Goal: Obtain resource: Obtain resource

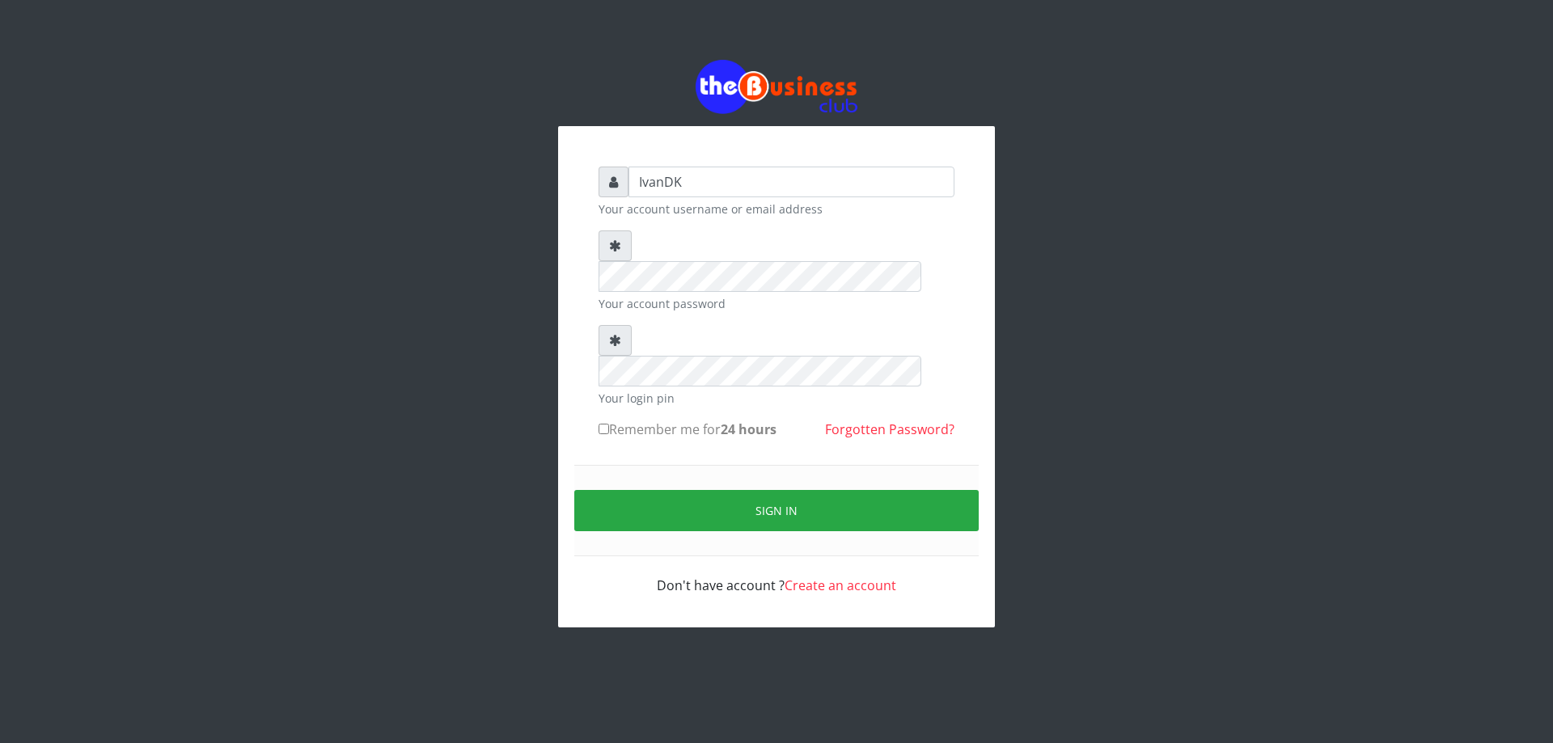
click at [597, 365] on div "IvanDK Your account username or email address Your account password Your login …" at bounding box center [776, 380] width 388 height 461
click at [606, 424] on input "Remember me for 24 hours" at bounding box center [603, 429] width 11 height 11
checkbox input "true"
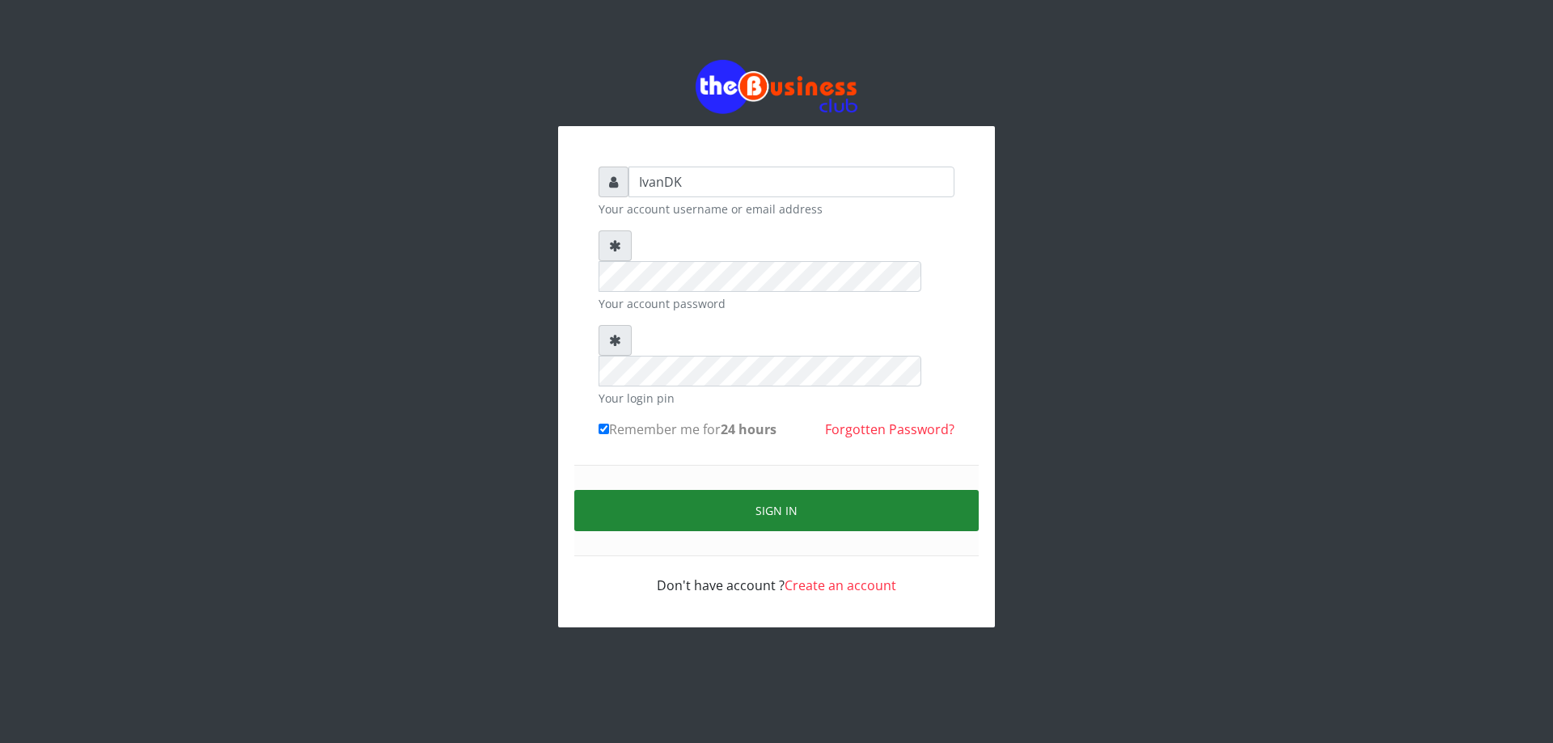
click at [688, 490] on button "Sign in" at bounding box center [776, 510] width 404 height 41
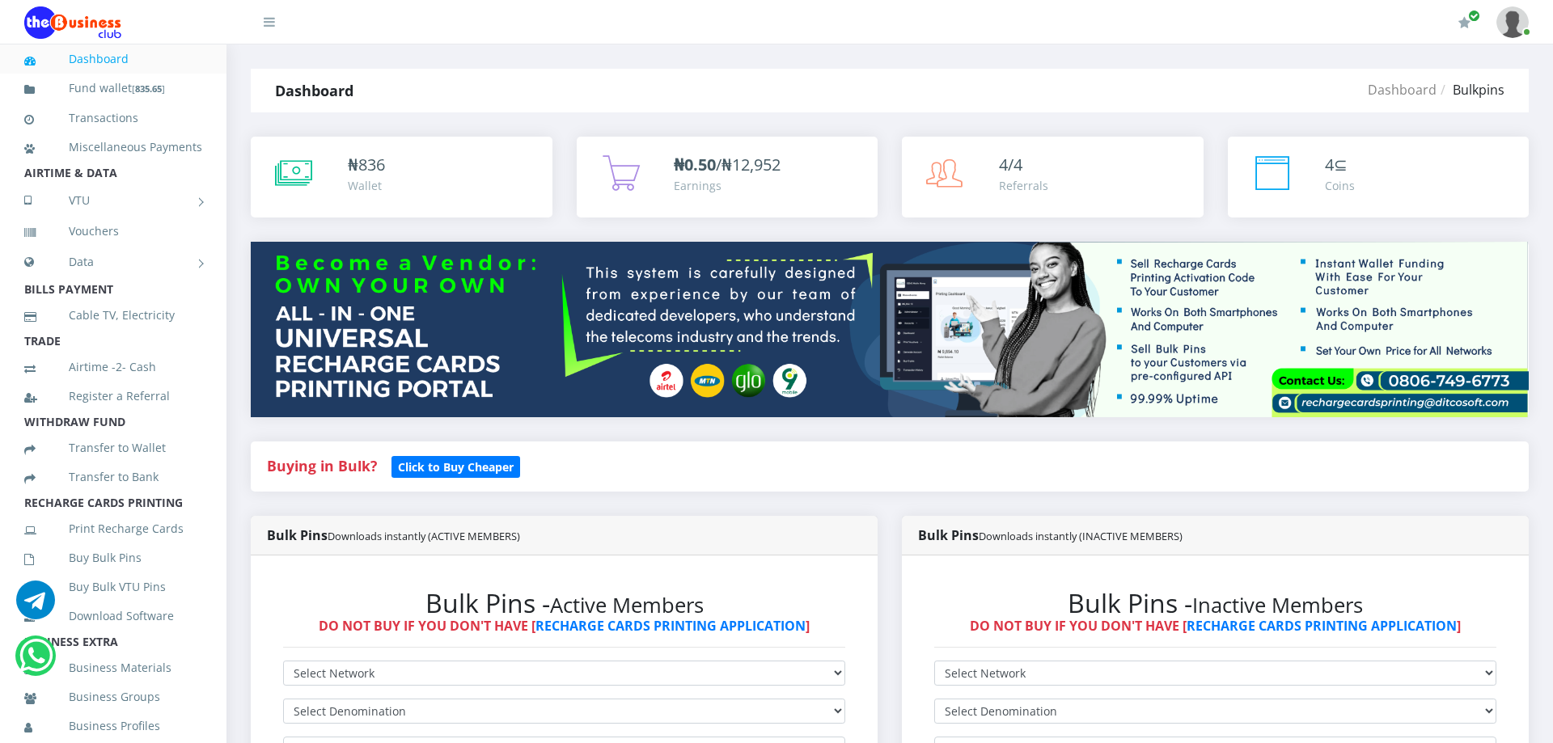
scroll to position [815, 0]
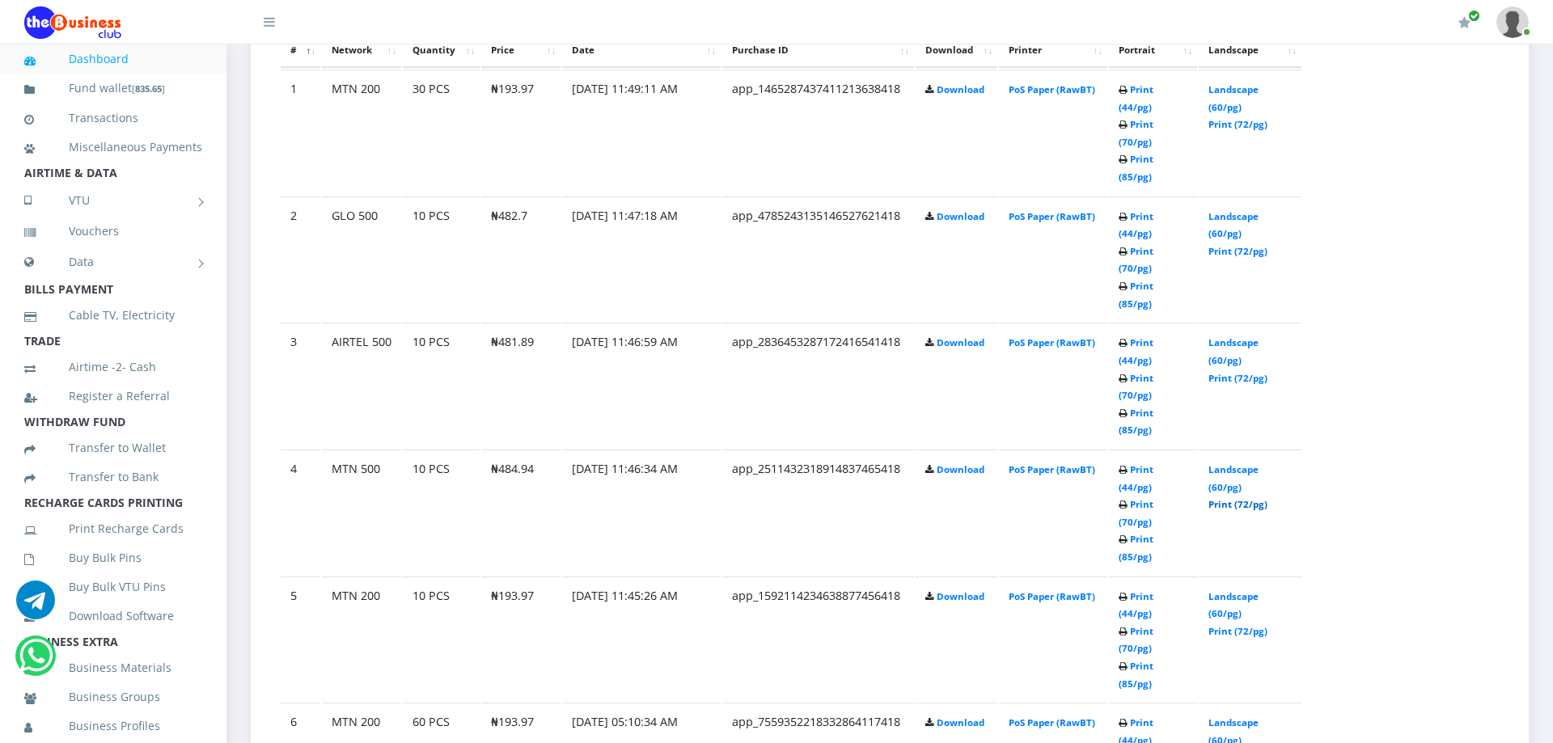
click at [1238, 498] on link "Print (72/pg)" at bounding box center [1237, 504] width 59 height 12
click at [1241, 372] on link "Print (72/pg)" at bounding box center [1237, 378] width 59 height 12
click at [1240, 245] on link "Print (72/pg)" at bounding box center [1237, 251] width 59 height 12
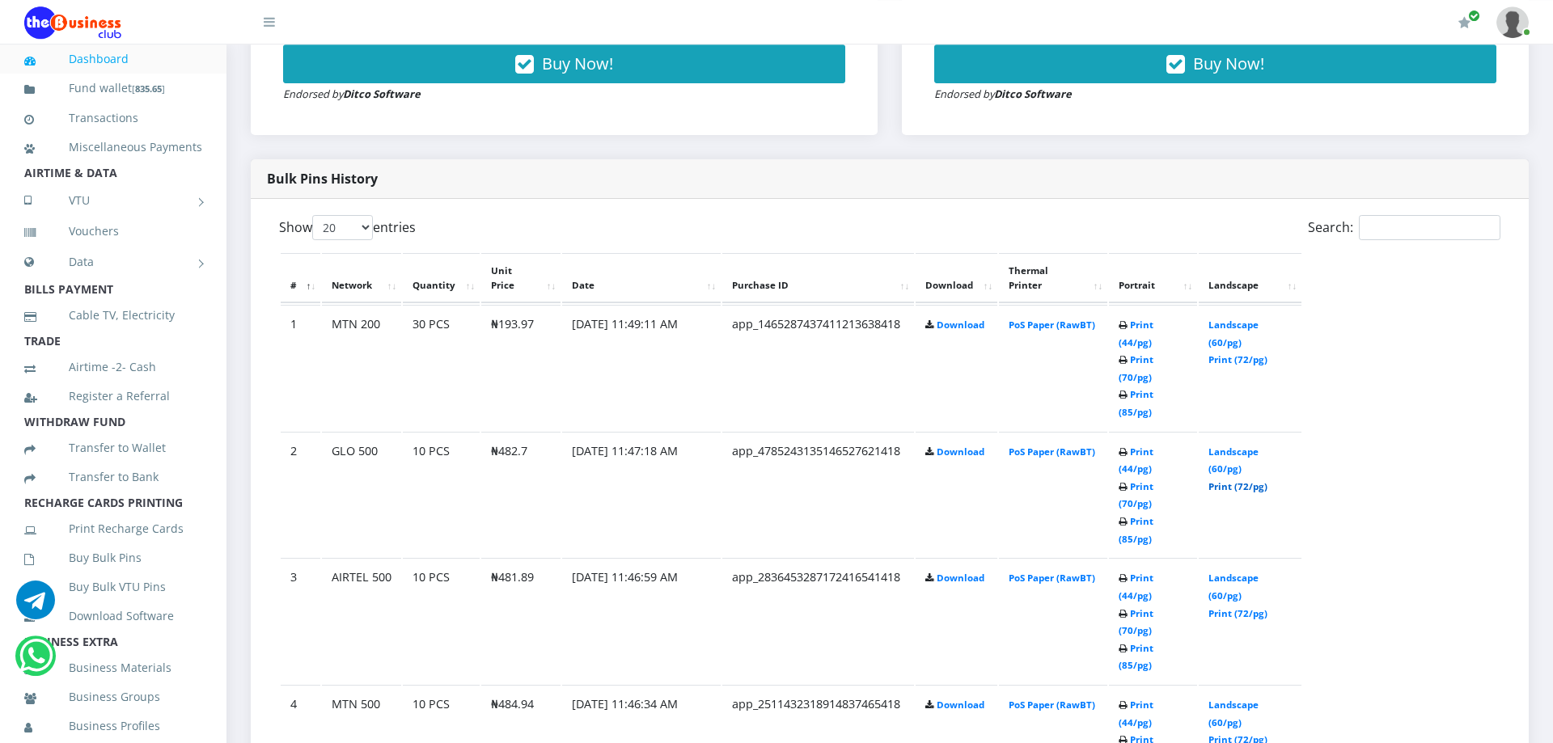
scroll to position [724, 0]
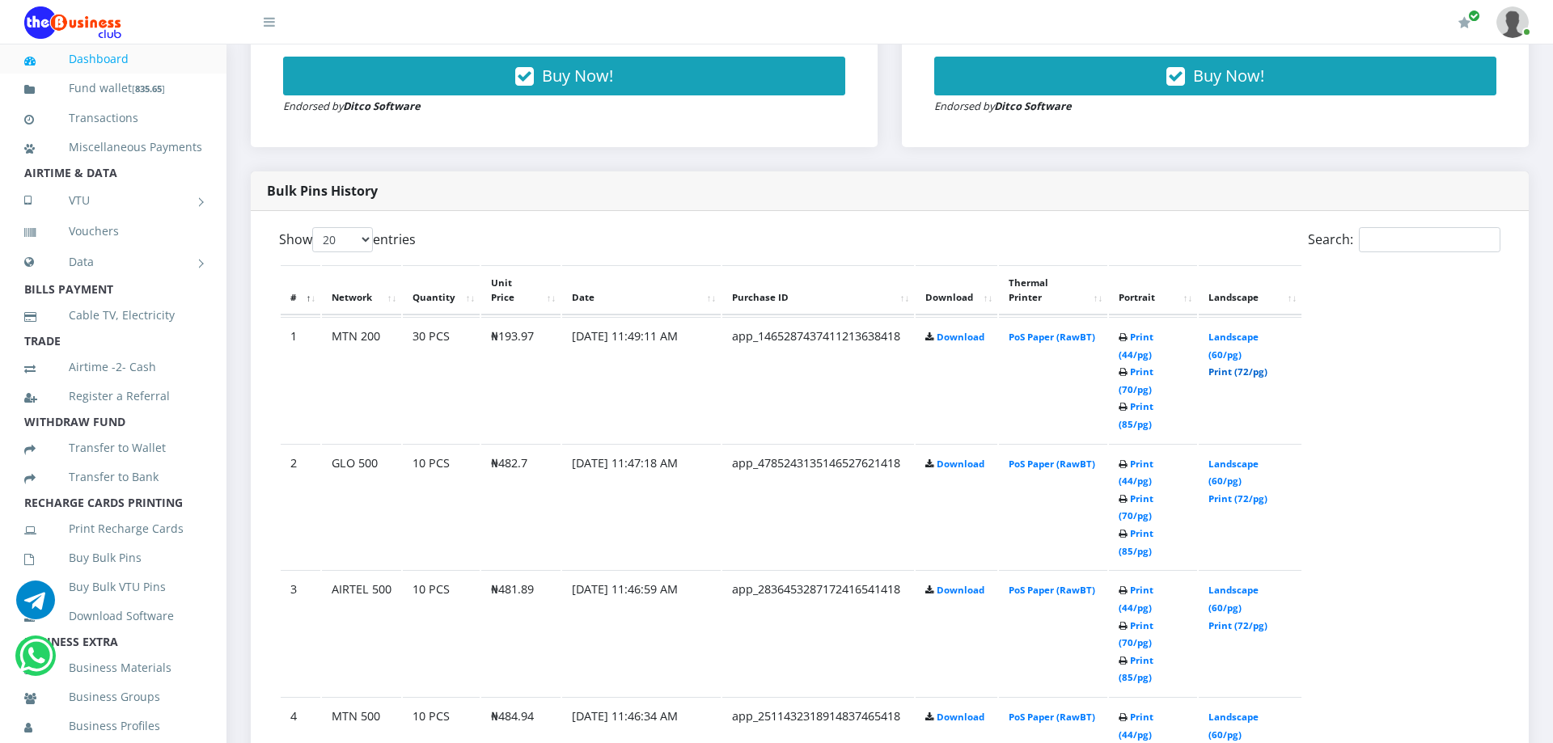
click at [1224, 374] on link "Print (72/pg)" at bounding box center [1237, 372] width 59 height 12
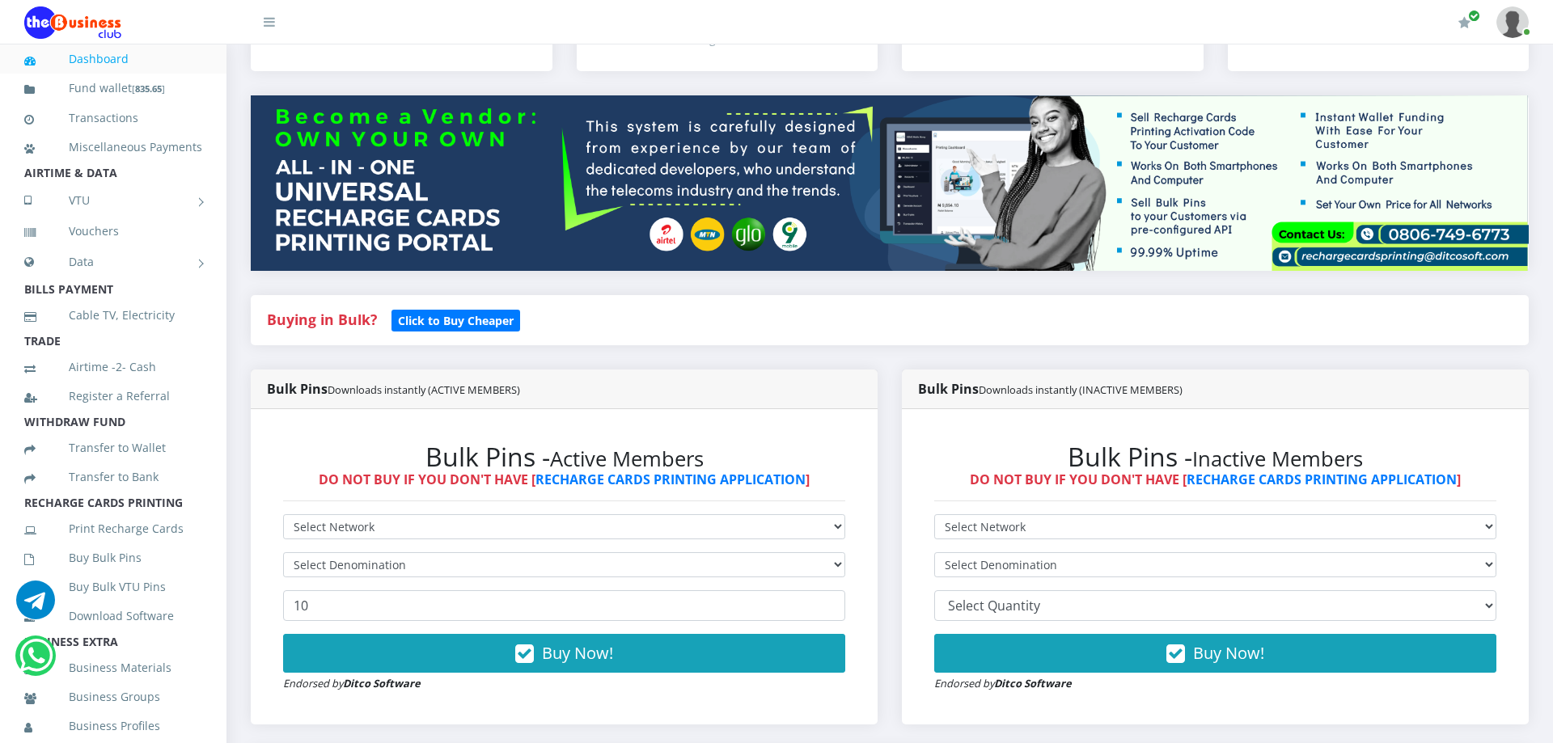
scroll to position [0, 0]
